Goal: Task Accomplishment & Management: Complete application form

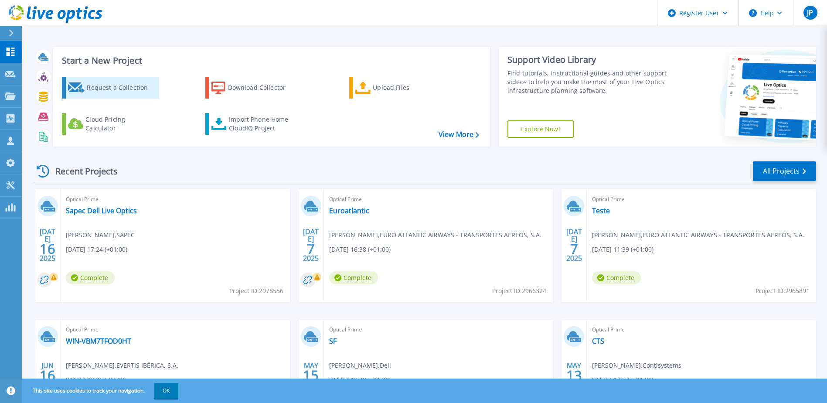
click at [110, 91] on div "Request a Collection" at bounding box center [122, 87] width 70 height 17
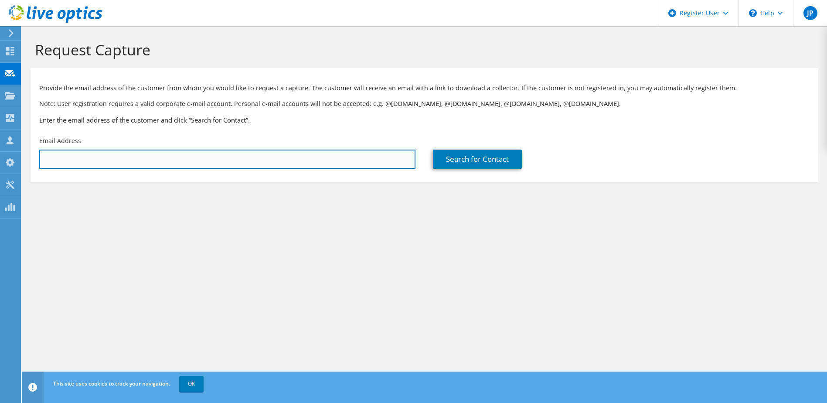
click at [354, 158] on input "text" at bounding box center [227, 159] width 376 height 19
click at [334, 154] on input "text" at bounding box center [227, 159] width 376 height 19
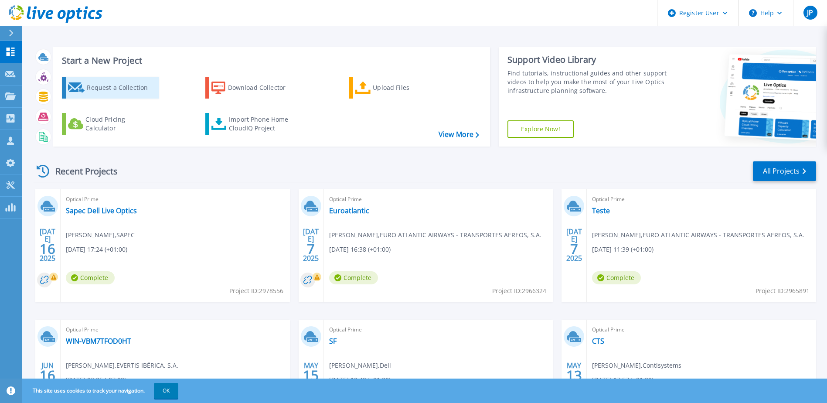
click at [115, 89] on div "Request a Collection" at bounding box center [122, 87] width 70 height 17
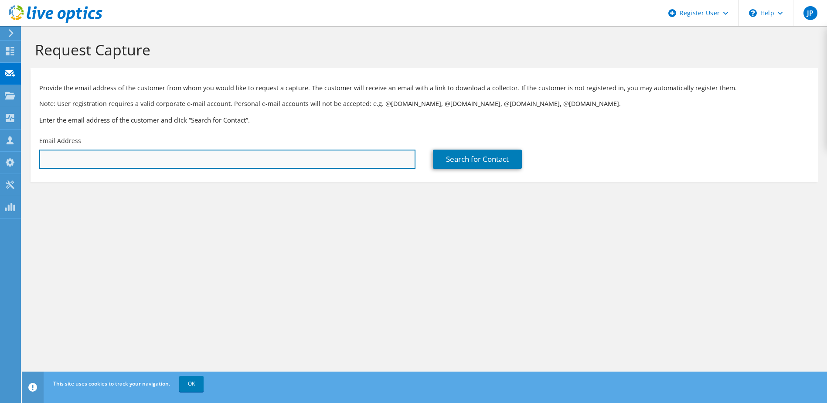
click at [144, 151] on input "text" at bounding box center [227, 159] width 376 height 19
paste input "[EMAIL_ADDRESS][DOMAIN_NAME]"
type input "[EMAIL_ADDRESS][DOMAIN_NAME]"
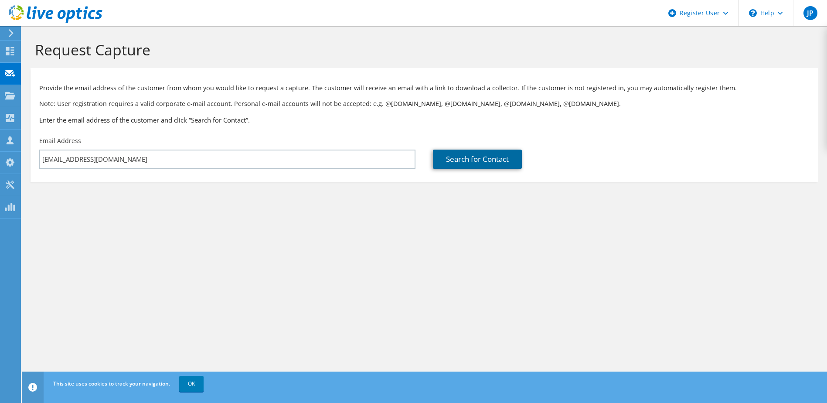
click at [490, 158] on link "Search for Contact" at bounding box center [477, 159] width 89 height 19
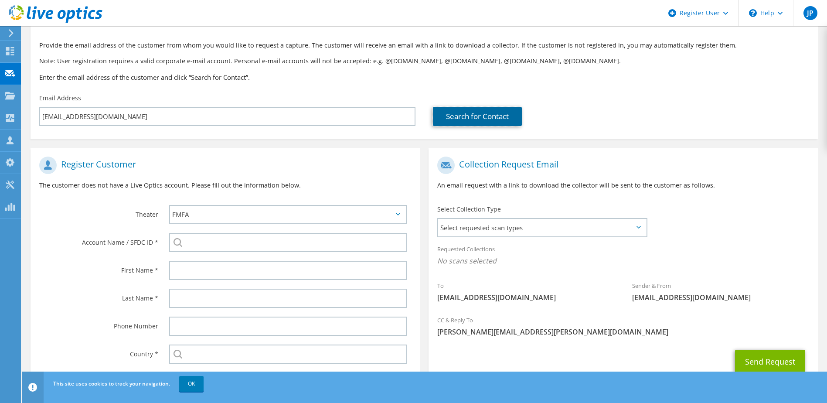
scroll to position [92, 0]
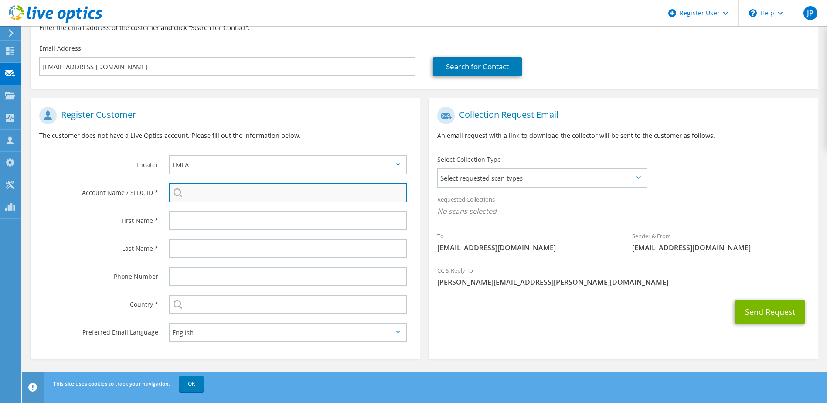
click at [247, 194] on input "search" at bounding box center [288, 192] width 239 height 19
click at [291, 191] on input "search" at bounding box center [288, 192] width 239 height 19
click at [298, 204] on li "SOBRAL & MONTEIRO, CONSULTING, LDA : 3587441438" at bounding box center [259, 199] width 180 height 10
type input "SOBRAL & MONTEIRO, CONSULTING, LDA : 3587441438"
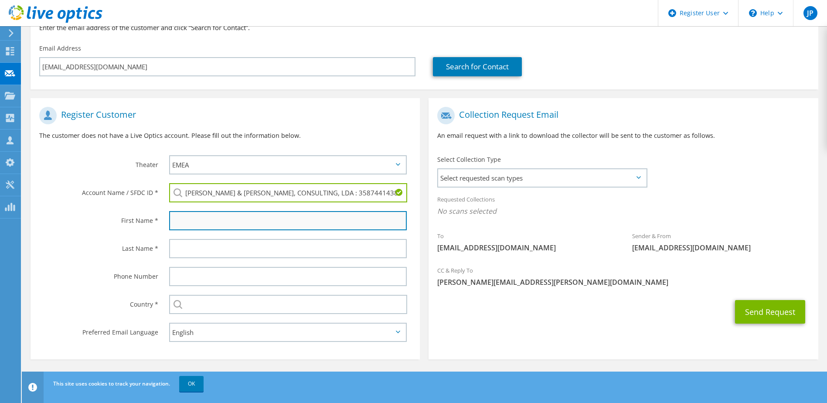
click at [240, 222] on input "text" at bounding box center [288, 220] width 238 height 19
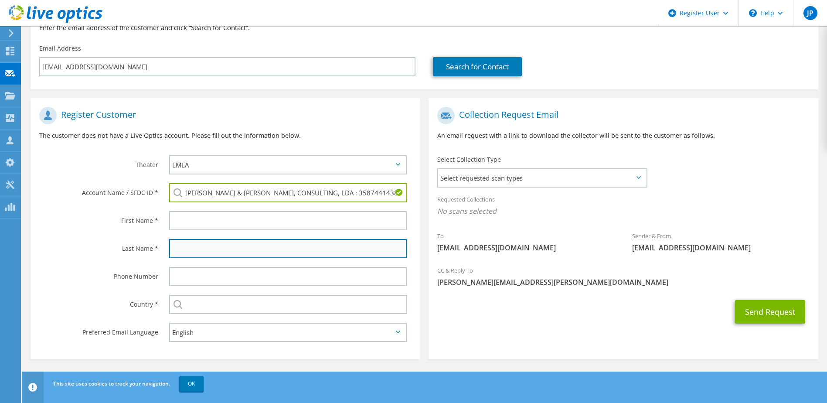
click at [285, 248] on input "text" at bounding box center [288, 248] width 238 height 19
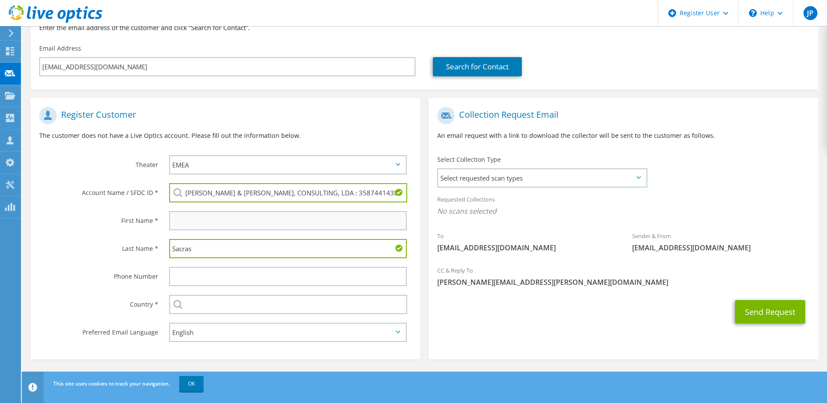
type input "Sacras"
click at [233, 230] on input "text" at bounding box center [288, 220] width 238 height 19
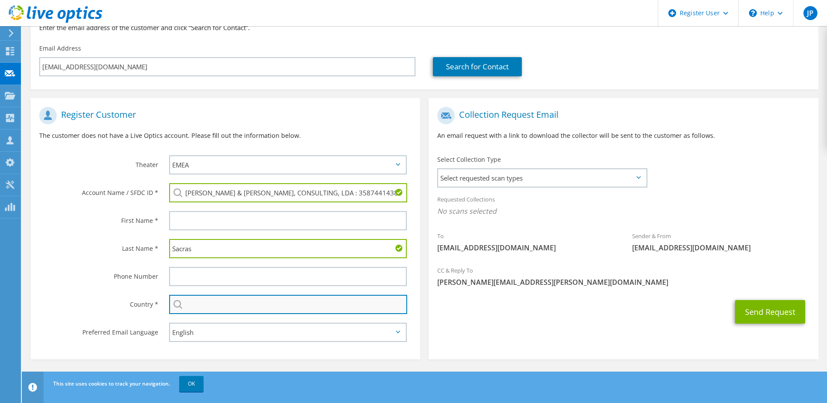
click at [236, 301] on input "text" at bounding box center [288, 304] width 239 height 19
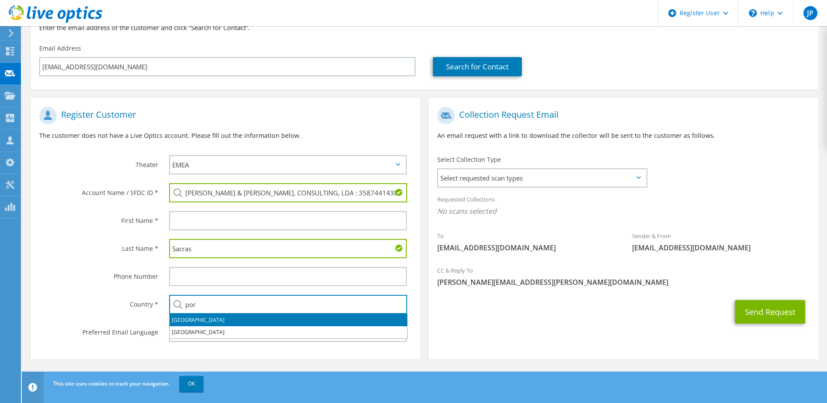
click at [219, 322] on li "[GEOGRAPHIC_DATA]" at bounding box center [289, 320] width 238 height 12
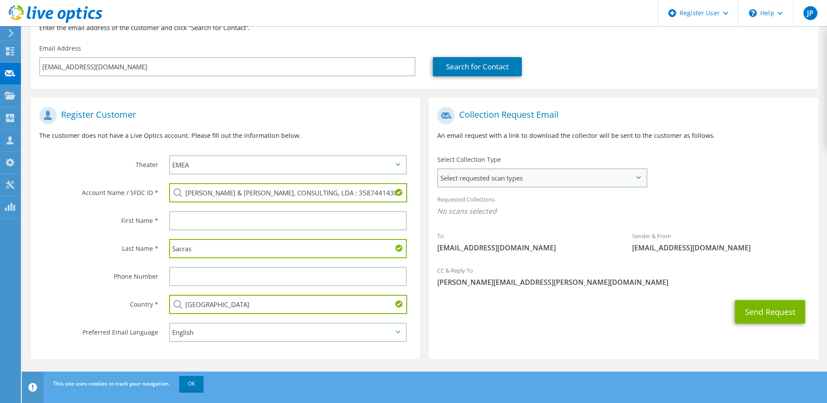
type input "[GEOGRAPHIC_DATA]"
click at [587, 177] on span "Select requested scan types" at bounding box center [542, 177] width 208 height 17
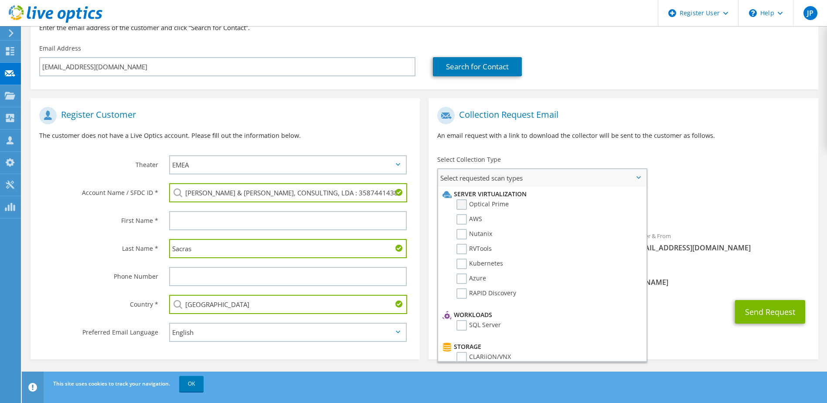
click at [461, 204] on label "Optical Prime" at bounding box center [483, 204] width 52 height 10
click at [0, 0] on input "Optical Prime" at bounding box center [0, 0] width 0 height 0
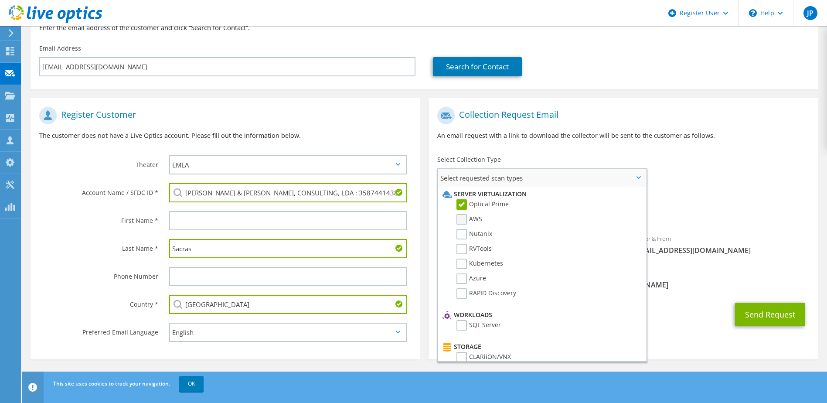
click at [462, 215] on label "AWS" at bounding box center [470, 219] width 26 height 10
click at [0, 0] on input "AWS" at bounding box center [0, 0] width 0 height 0
click at [455, 235] on li "Nutanix" at bounding box center [540, 236] width 201 height 15
click at [462, 234] on label "Nutanix" at bounding box center [475, 234] width 36 height 10
click at [0, 0] on input "Nutanix" at bounding box center [0, 0] width 0 height 0
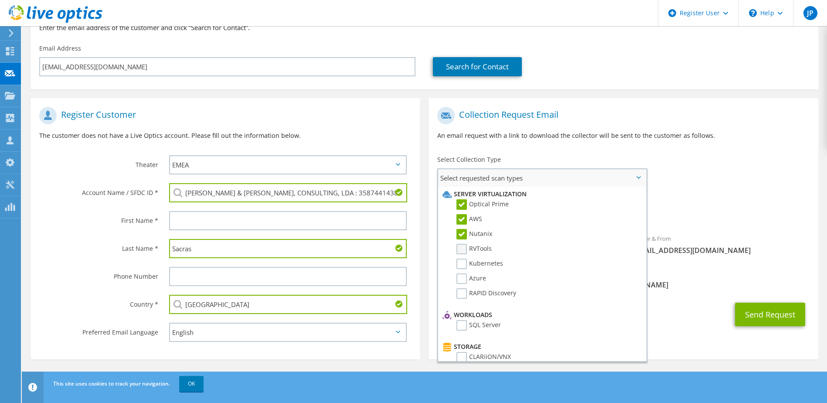
drag, startPoint x: 462, startPoint y: 247, endPoint x: 461, endPoint y: 253, distance: 6.7
click at [462, 247] on label "RVTools" at bounding box center [474, 249] width 35 height 10
click at [0, 0] on input "RVTools" at bounding box center [0, 0] width 0 height 0
click at [461, 263] on label "Kubernetes" at bounding box center [480, 264] width 47 height 10
click at [0, 0] on input "Kubernetes" at bounding box center [0, 0] width 0 height 0
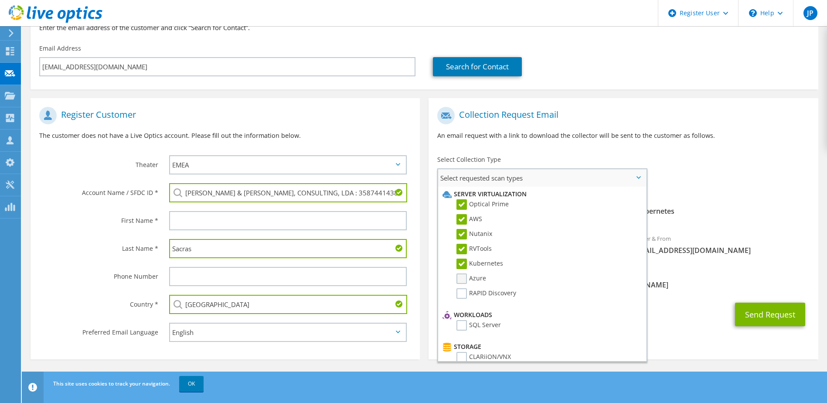
click at [464, 280] on label "Azure" at bounding box center [472, 278] width 30 height 10
click at [0, 0] on input "Azure" at bounding box center [0, 0] width 0 height 0
click at [460, 298] on label "RAPID Discovery" at bounding box center [487, 293] width 60 height 10
click at [0, 0] on input "RAPID Discovery" at bounding box center [0, 0] width 0 height 0
click at [464, 326] on label "SQL Server" at bounding box center [479, 325] width 44 height 10
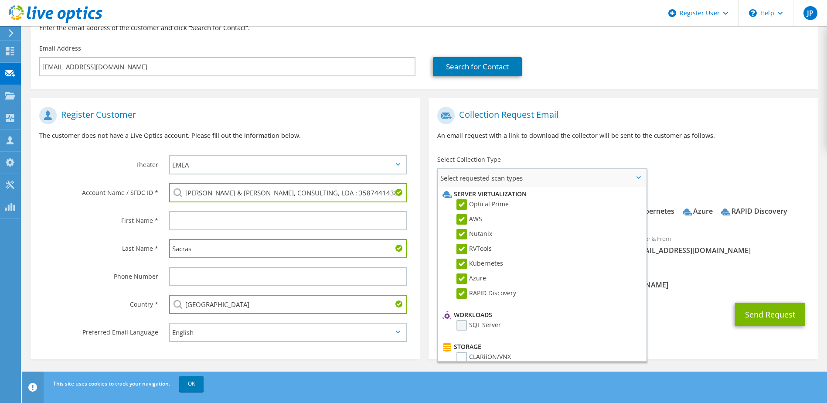
click at [0, 0] on input "SQL Server" at bounding box center [0, 0] width 0 height 0
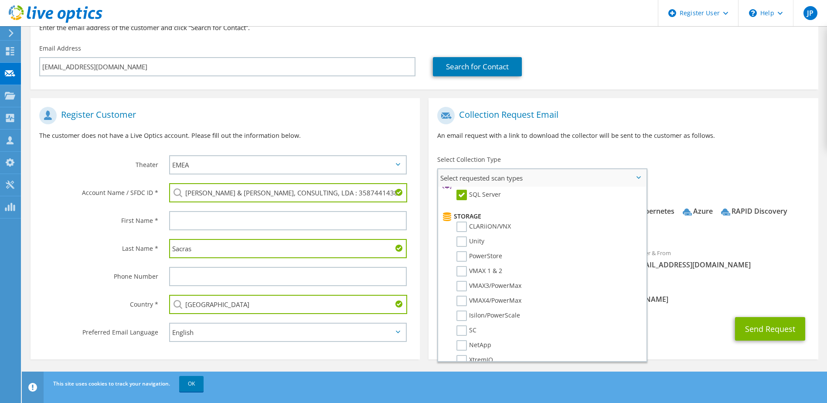
scroll to position [131, 0]
click at [463, 225] on label "CLARiiON/VNX" at bounding box center [484, 226] width 55 height 10
click at [0, 0] on input "CLARiiON/VNX" at bounding box center [0, 0] width 0 height 0
click at [459, 241] on label "Unity" at bounding box center [471, 241] width 28 height 10
click at [0, 0] on input "Unity" at bounding box center [0, 0] width 0 height 0
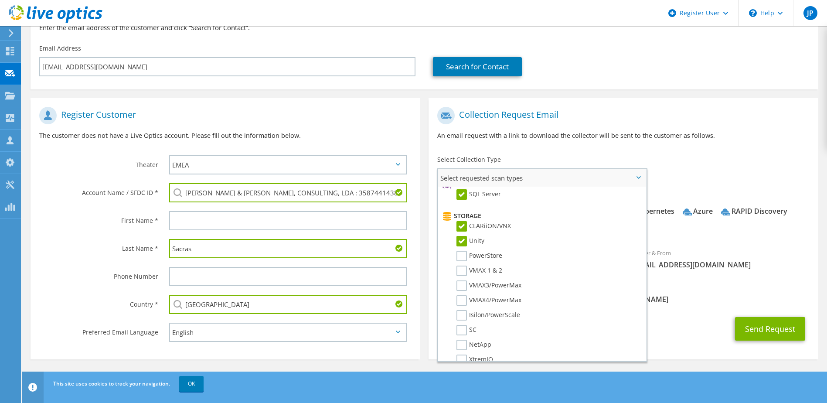
drag, startPoint x: 463, startPoint y: 255, endPoint x: 459, endPoint y: 263, distance: 8.8
click at [463, 255] on label "PowerStore" at bounding box center [480, 256] width 46 height 10
click at [0, 0] on input "PowerStore" at bounding box center [0, 0] width 0 height 0
click at [459, 267] on label "VMAX 1 & 2" at bounding box center [480, 271] width 46 height 10
click at [0, 0] on input "VMAX 1 & 2" at bounding box center [0, 0] width 0 height 0
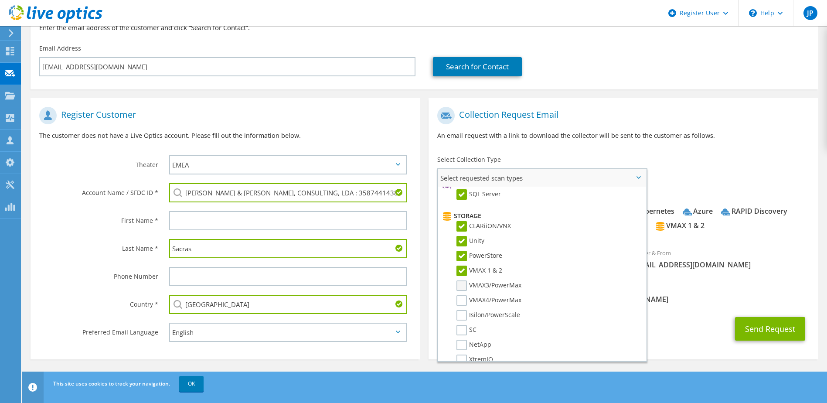
click at [458, 285] on label "VMAX3/PowerMax" at bounding box center [489, 285] width 65 height 10
click at [0, 0] on input "VMAX3/PowerMax" at bounding box center [0, 0] width 0 height 0
click at [457, 298] on label "VMAX4/PowerMax" at bounding box center [489, 300] width 65 height 10
click at [0, 0] on input "VMAX4/PowerMax" at bounding box center [0, 0] width 0 height 0
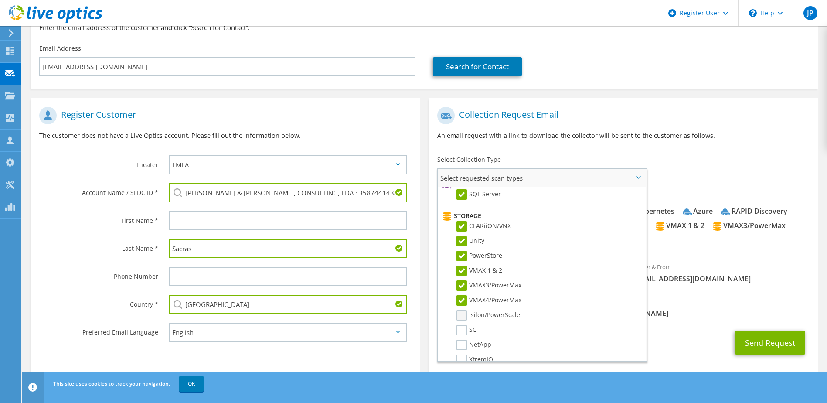
click at [459, 314] on label "Isilon/PowerScale" at bounding box center [489, 315] width 64 height 10
click at [0, 0] on input "Isilon/PowerScale" at bounding box center [0, 0] width 0 height 0
click at [465, 333] on label "SC" at bounding box center [467, 330] width 20 height 10
click at [0, 0] on input "SC" at bounding box center [0, 0] width 0 height 0
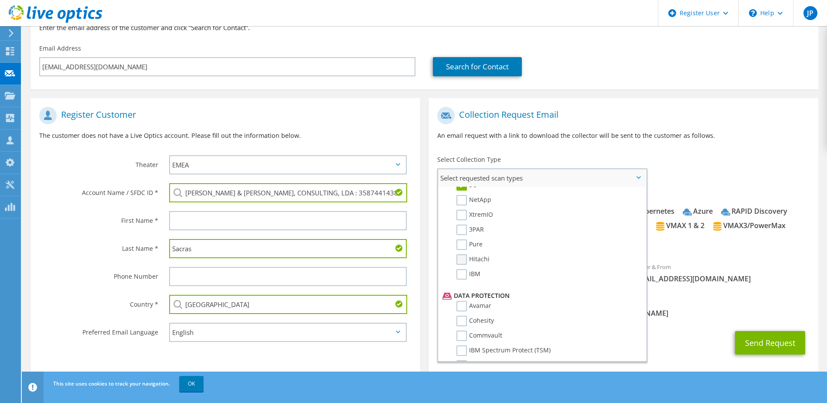
scroll to position [262, 0]
click at [459, 212] on label "NetApp" at bounding box center [474, 214] width 35 height 10
click at [0, 0] on input "NetApp" at bounding box center [0, 0] width 0 height 0
click at [459, 232] on label "XtremIO" at bounding box center [475, 229] width 37 height 10
click at [0, 0] on input "XtremIO" at bounding box center [0, 0] width 0 height 0
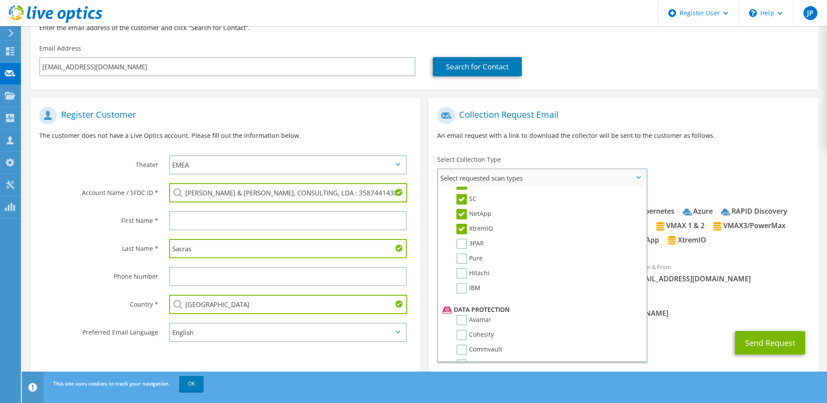
drag, startPoint x: 461, startPoint y: 246, endPoint x: 461, endPoint y: 252, distance: 6.1
click at [461, 246] on label "3PAR" at bounding box center [470, 244] width 27 height 10
click at [0, 0] on input "3PAR" at bounding box center [0, 0] width 0 height 0
click at [461, 260] on label "Pure" at bounding box center [470, 258] width 26 height 10
click at [0, 0] on input "Pure" at bounding box center [0, 0] width 0 height 0
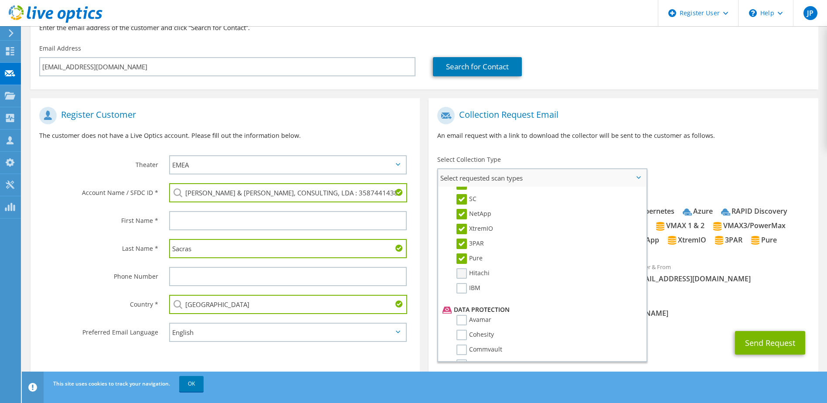
click at [459, 273] on label "Hitachi" at bounding box center [473, 273] width 33 height 10
click at [0, 0] on input "Hitachi" at bounding box center [0, 0] width 0 height 0
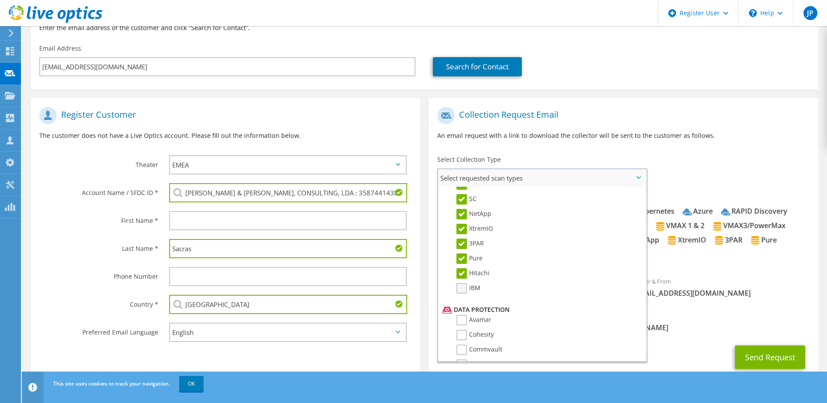
click at [460, 285] on label "IBM" at bounding box center [469, 288] width 24 height 10
click at [0, 0] on input "IBM" at bounding box center [0, 0] width 0 height 0
click at [460, 322] on label "Avamar" at bounding box center [474, 320] width 35 height 10
click at [0, 0] on input "Avamar" at bounding box center [0, 0] width 0 height 0
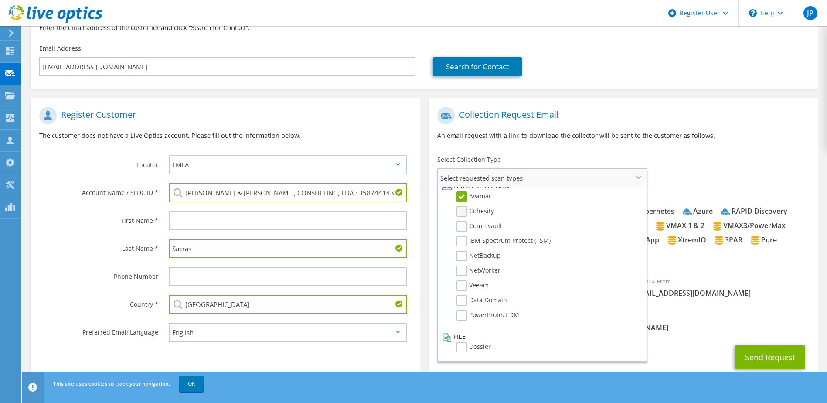
click at [461, 212] on label "Cohesity" at bounding box center [476, 211] width 38 height 10
click at [0, 0] on input "Cohesity" at bounding box center [0, 0] width 0 height 0
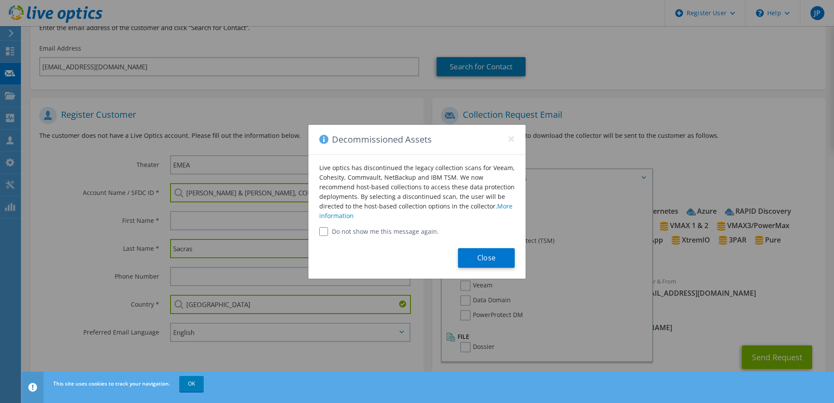
click at [381, 237] on div "Close" at bounding box center [416, 257] width 217 height 43
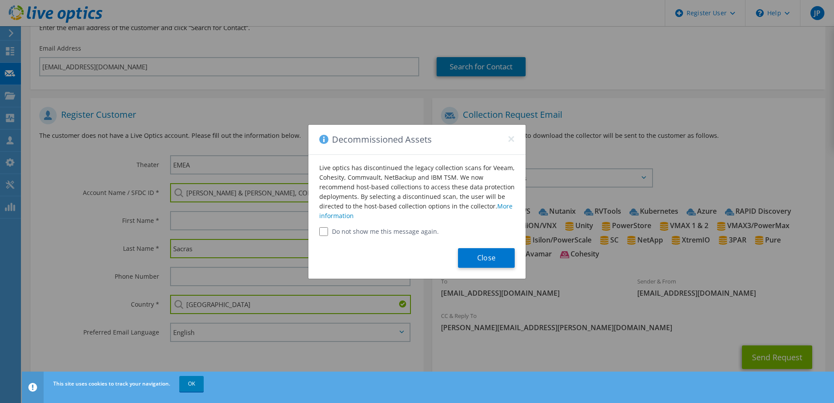
click at [387, 229] on label "Do not show me this message again." at bounding box center [416, 231] width 195 height 9
click at [324, 232] on input "Do not show me this message again." at bounding box center [323, 231] width 9 height 9
checkbox input "true"
click at [478, 260] on button "Close" at bounding box center [486, 258] width 57 height 20
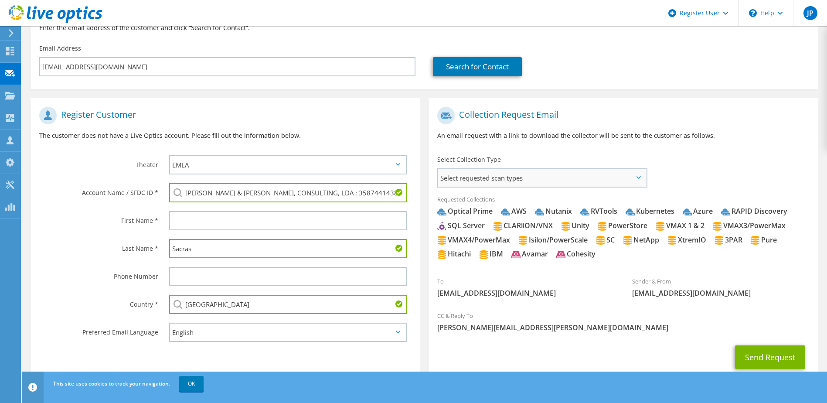
click at [493, 181] on span "Select requested scan types" at bounding box center [542, 177] width 208 height 17
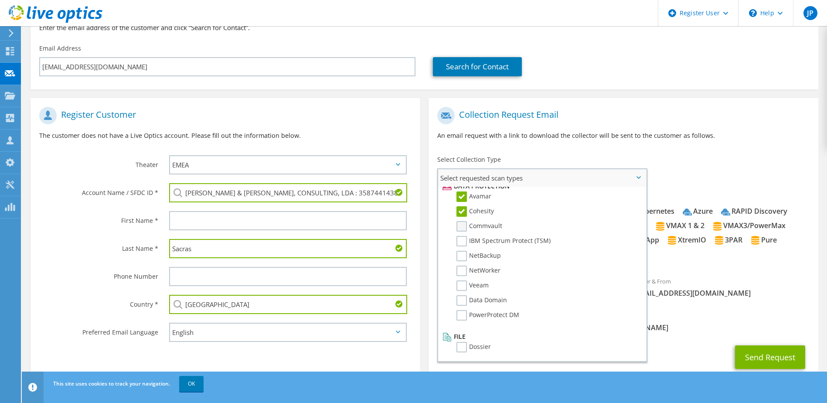
click at [464, 226] on label "Commvault" at bounding box center [480, 226] width 46 height 10
click at [0, 0] on input "Commvault" at bounding box center [0, 0] width 0 height 0
click at [461, 239] on label "IBM Spectrum Protect (TSM)" at bounding box center [504, 241] width 94 height 10
click at [0, 0] on input "IBM Spectrum Protect (TSM)" at bounding box center [0, 0] width 0 height 0
click at [461, 255] on label "NetBackup" at bounding box center [479, 256] width 44 height 10
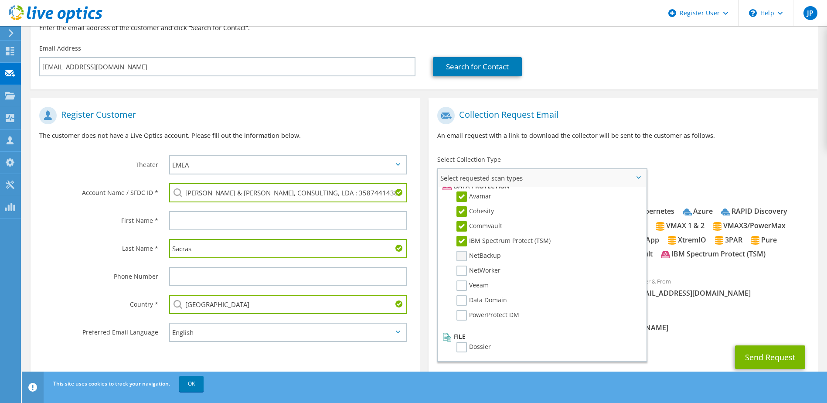
click at [0, 0] on input "NetBackup" at bounding box center [0, 0] width 0 height 0
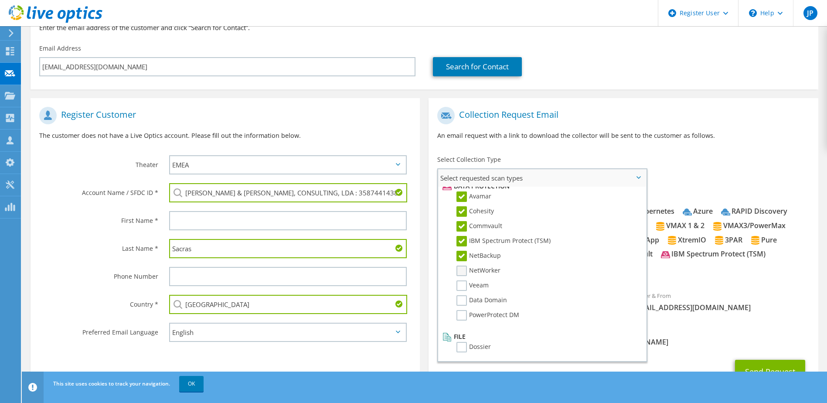
click at [460, 271] on label "NetWorker" at bounding box center [479, 271] width 44 height 10
click at [0, 0] on input "NetWorker" at bounding box center [0, 0] width 0 height 0
click at [459, 286] on label "Veeam" at bounding box center [473, 285] width 32 height 10
click at [0, 0] on input "Veeam" at bounding box center [0, 0] width 0 height 0
click at [460, 297] on label "Data Domain" at bounding box center [482, 300] width 51 height 10
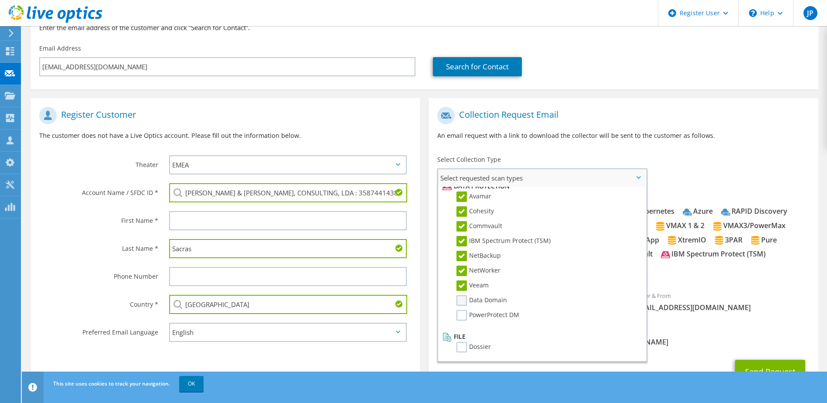
click at [0, 0] on input "Data Domain" at bounding box center [0, 0] width 0 height 0
click at [462, 315] on label "PowerProtect DM" at bounding box center [488, 315] width 63 height 10
click at [0, 0] on input "PowerProtect DM" at bounding box center [0, 0] width 0 height 0
click at [461, 347] on label "Dossier" at bounding box center [474, 347] width 34 height 10
click at [0, 0] on input "Dossier" at bounding box center [0, 0] width 0 height 0
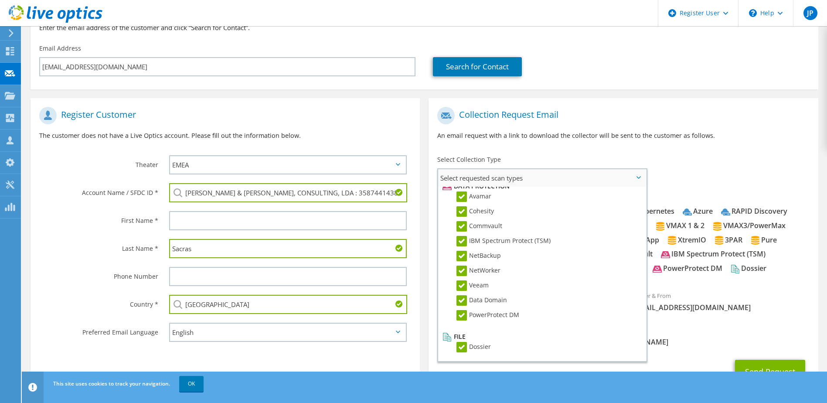
click at [641, 174] on span "Select requested scan types" at bounding box center [542, 177] width 208 height 17
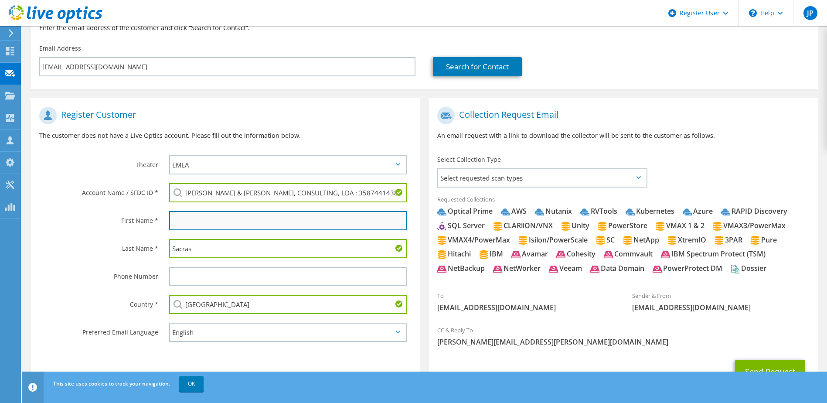
click at [205, 222] on input "text" at bounding box center [288, 220] width 238 height 19
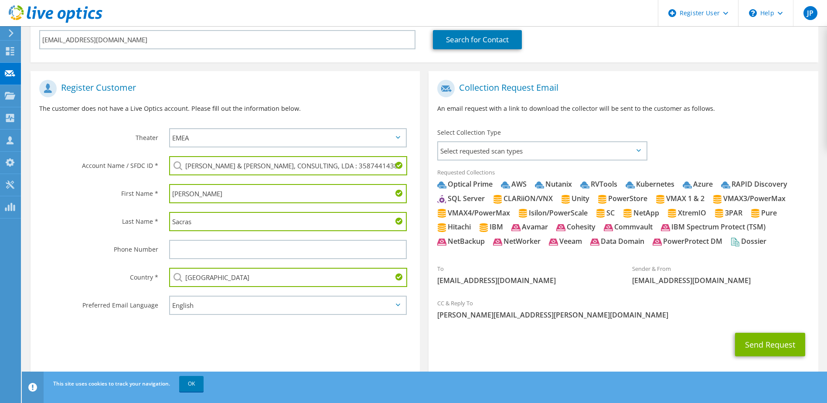
scroll to position [134, 0]
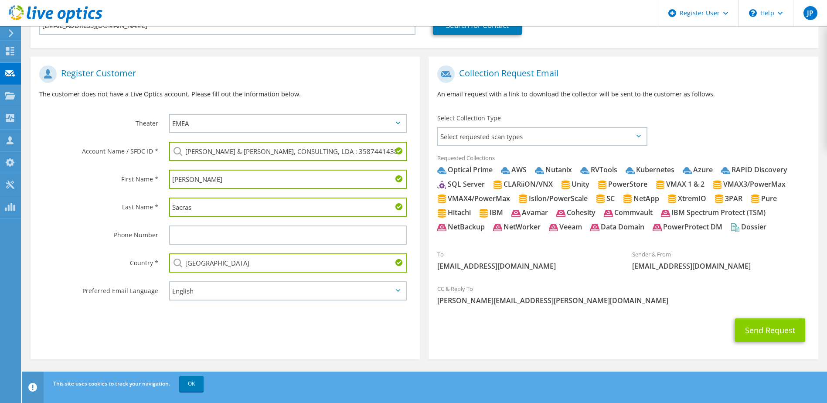
type input "Daniel"
click at [759, 329] on button "Send Request" at bounding box center [770, 330] width 70 height 24
